Goal: Task Accomplishment & Management: Complete application form

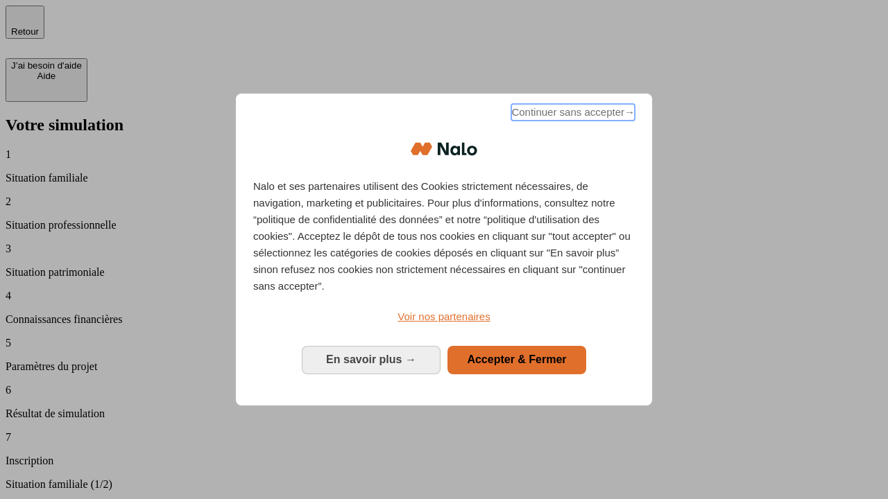
click at [572, 114] on span "Continuer sans accepter →" at bounding box center [572, 112] width 123 height 17
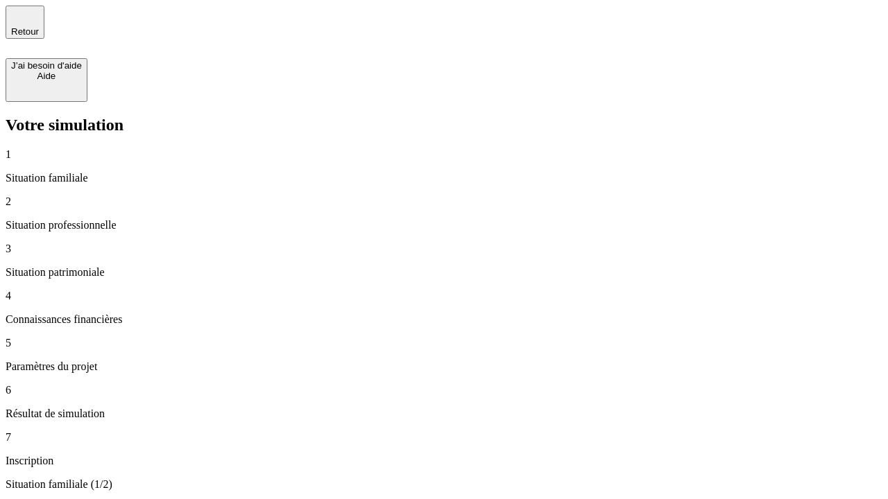
type input "70 000"
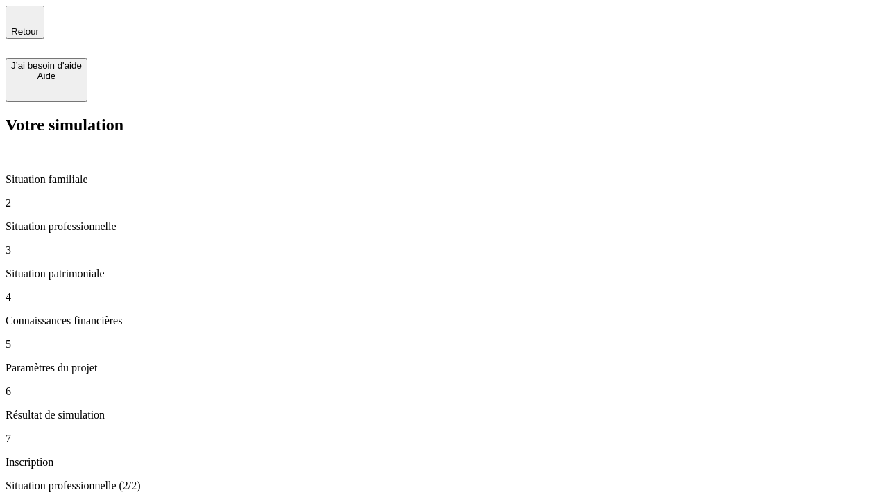
type input "1 000"
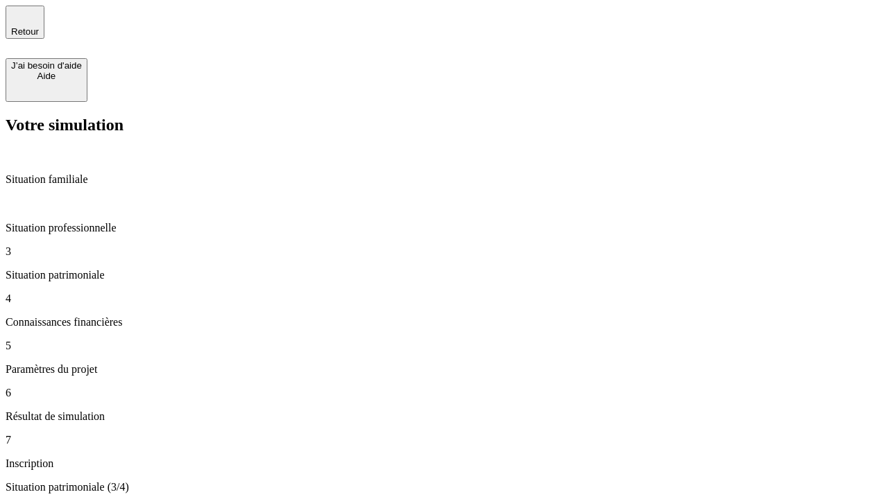
type input "800"
type input "6"
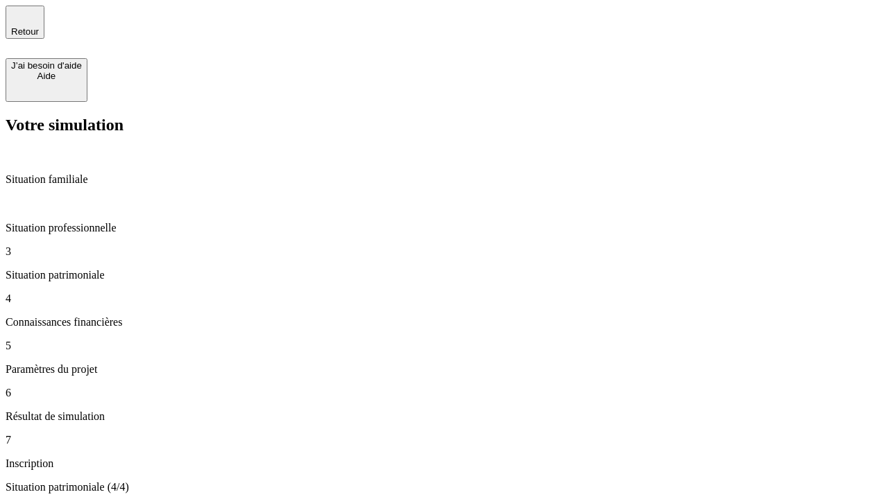
type input "400"
type input "3"
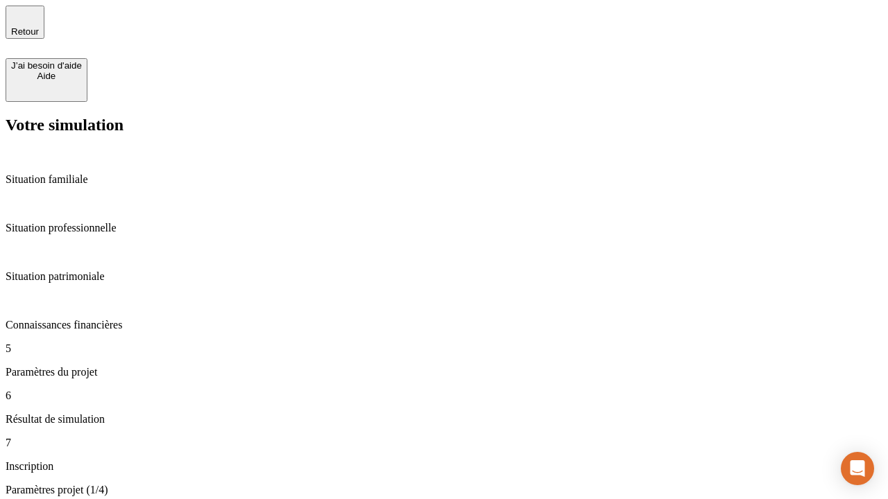
type input "35"
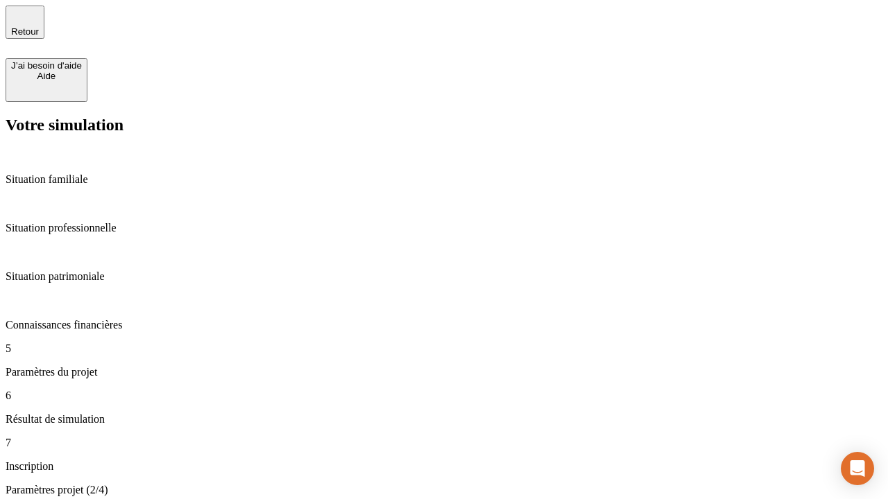
type input "500"
type input "640"
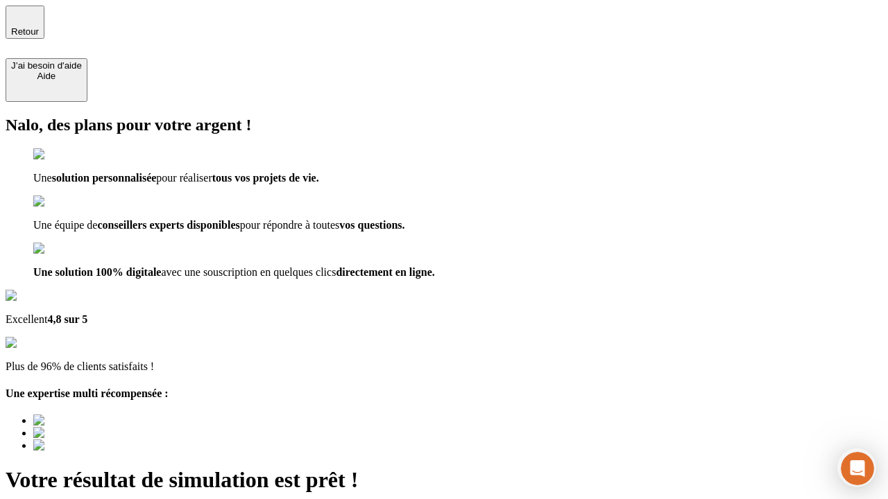
type input "[EMAIL_ADDRESS][DOMAIN_NAME]"
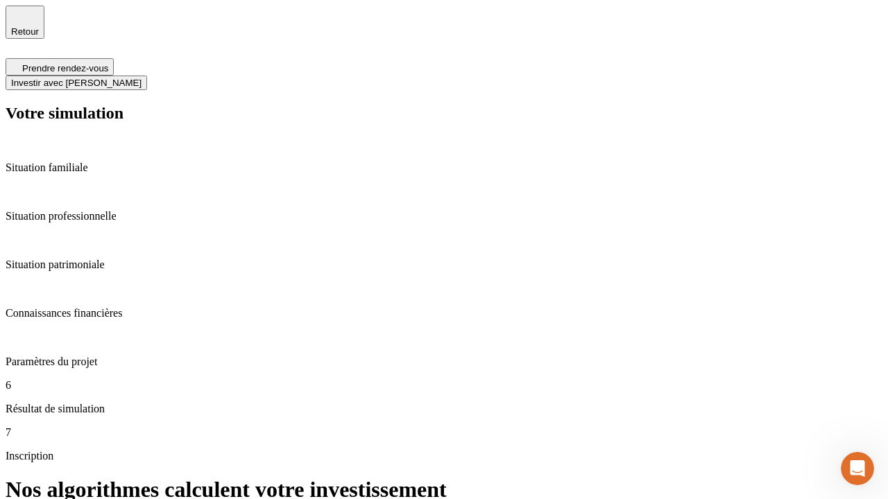
scroll to position [6, 0]
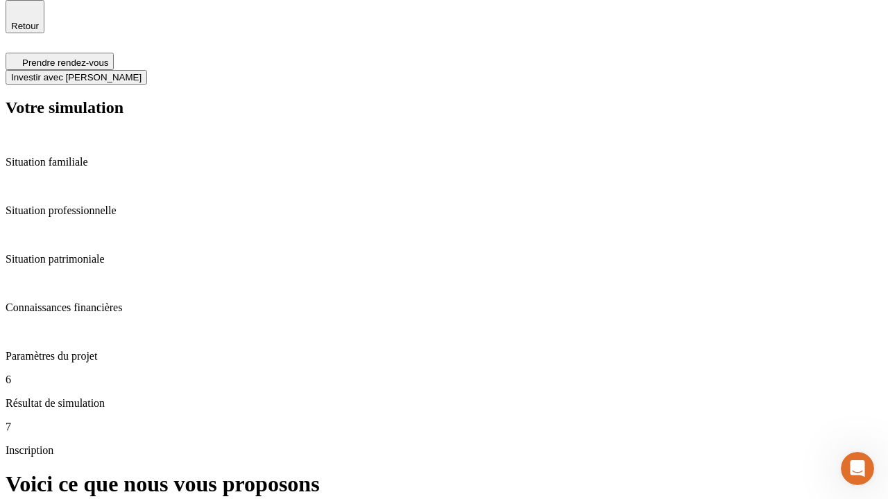
click at [142, 72] on span "Investir avec [PERSON_NAME]" at bounding box center [76, 77] width 130 height 10
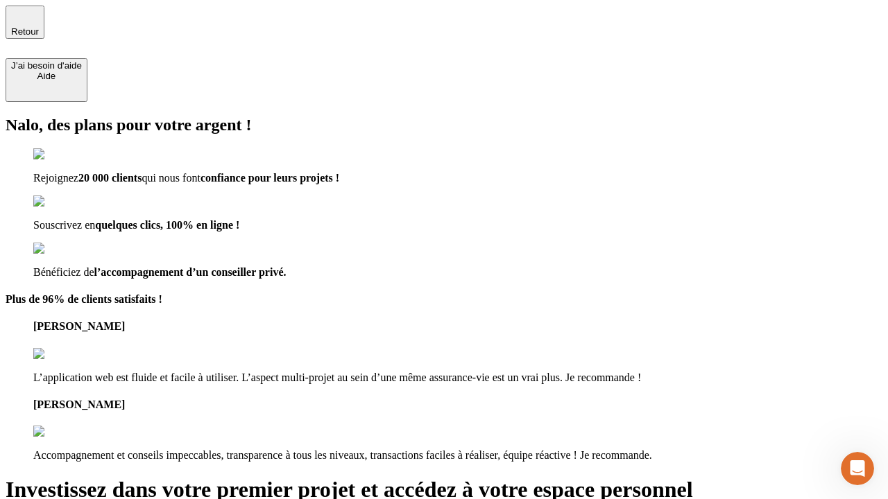
type input "[PERSON_NAME][EMAIL_ADDRESS][DOMAIN_NAME]"
